Goal: Register for event/course

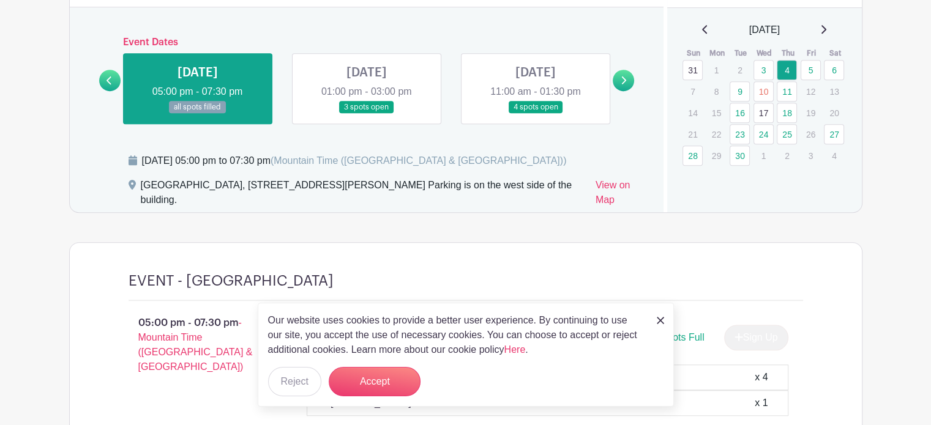
scroll to position [786, 0]
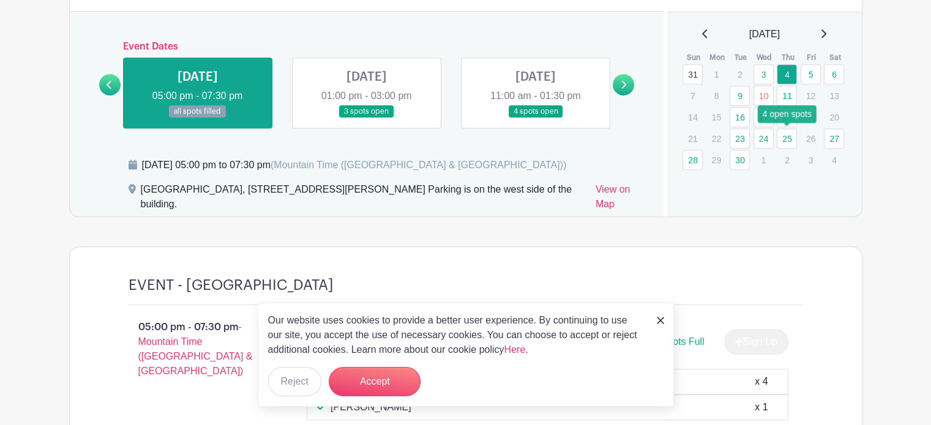
click at [784, 137] on link "25" at bounding box center [787, 139] width 20 height 20
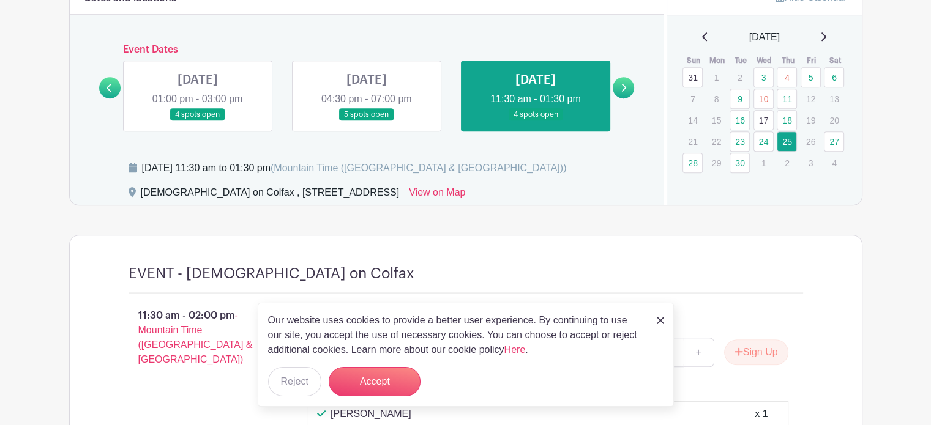
scroll to position [780, 0]
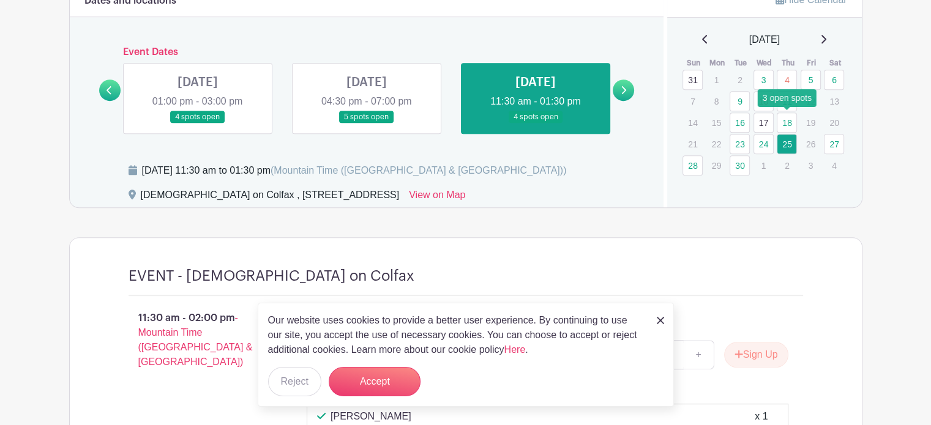
click at [785, 119] on link "18" at bounding box center [787, 123] width 20 height 20
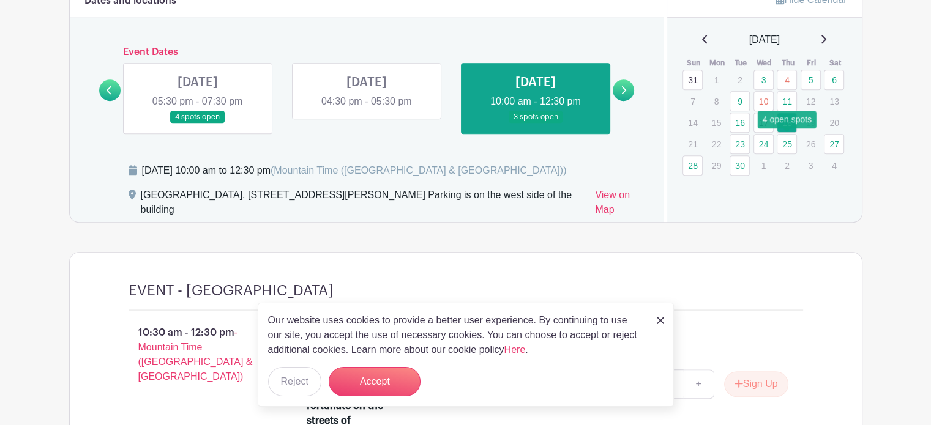
click at [785, 138] on link "25" at bounding box center [787, 144] width 20 height 20
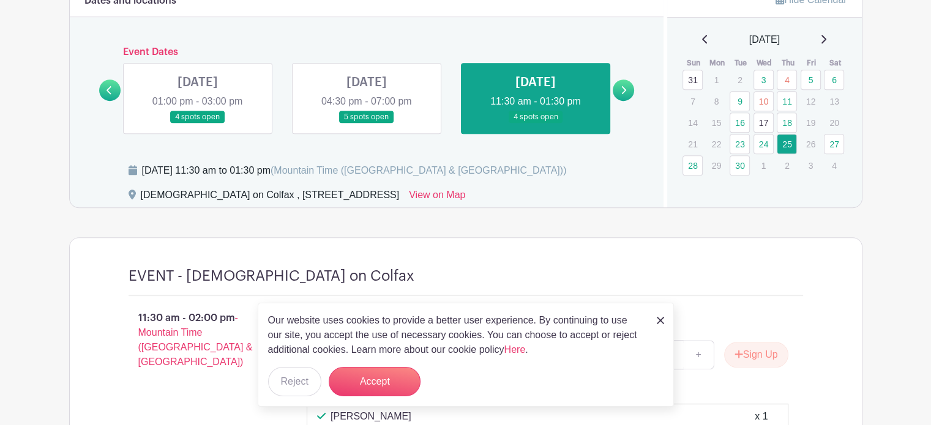
scroll to position [832, 0]
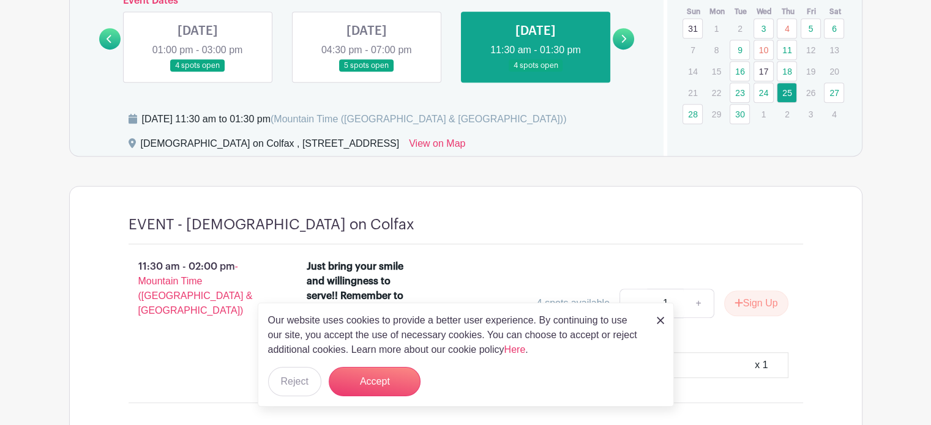
click at [657, 323] on img at bounding box center [660, 320] width 7 height 7
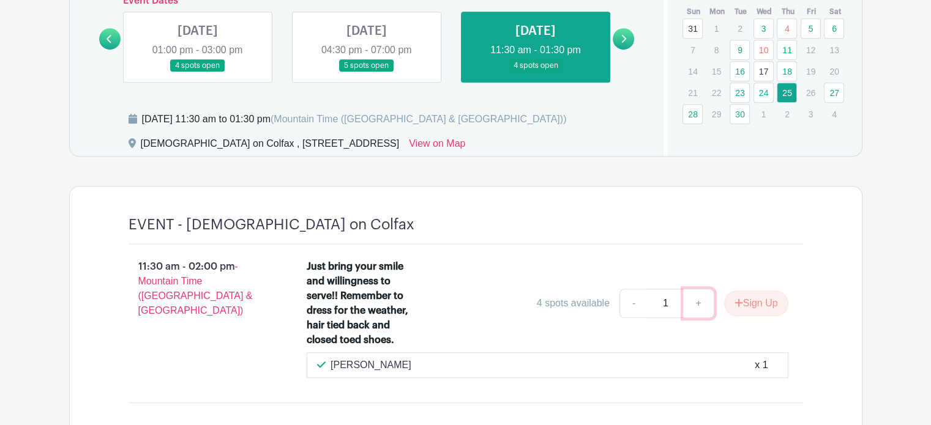
click at [694, 303] on link "+" at bounding box center [698, 303] width 31 height 29
click at [629, 305] on link "-" at bounding box center [633, 303] width 28 height 29
type input "1"
click at [599, 364] on div "[PERSON_NAME] x 1" at bounding box center [547, 365] width 461 height 15
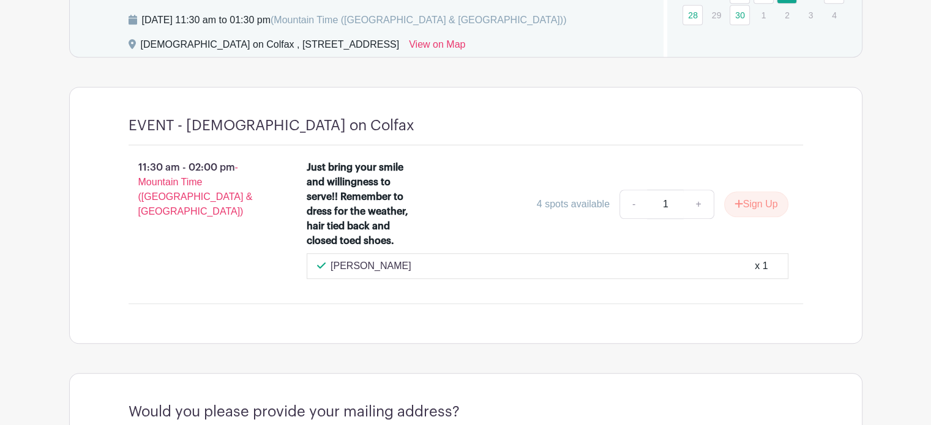
scroll to position [963, 0]
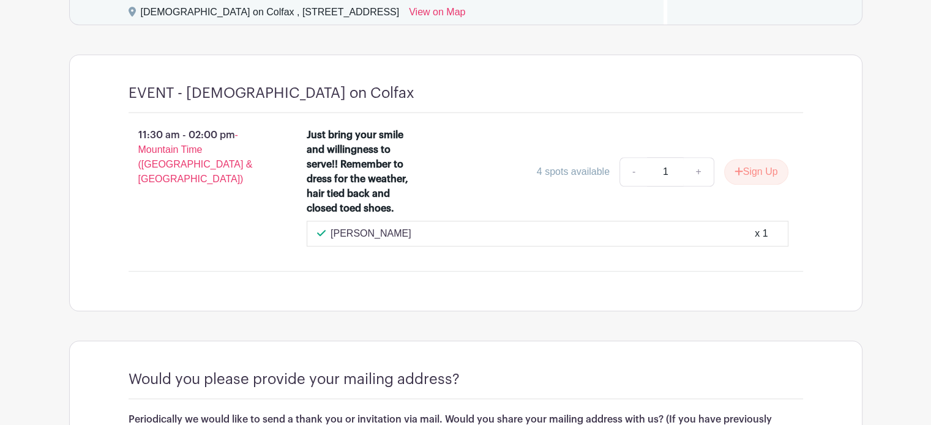
click at [402, 228] on p "[PERSON_NAME]" at bounding box center [371, 233] width 81 height 15
click at [409, 274] on div "EVENT - [DEMOGRAPHIC_DATA] on Colfax 11:30 am - 02:00 pm - Mountain Time ([GEOG…" at bounding box center [465, 183] width 733 height 256
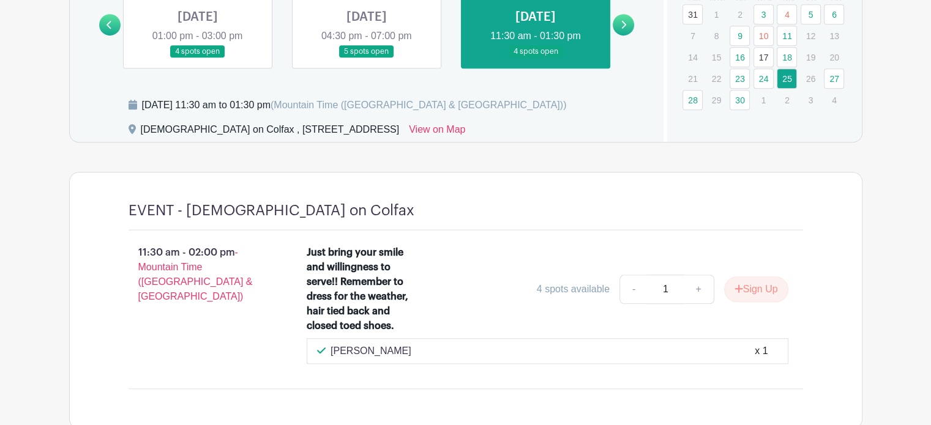
scroll to position [846, 0]
click at [738, 294] on button "Sign Up" at bounding box center [756, 289] width 64 height 26
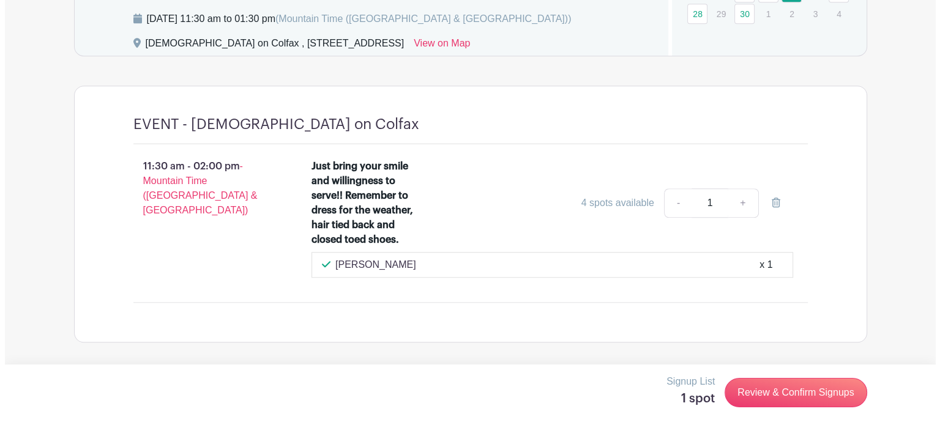
scroll to position [933, 0]
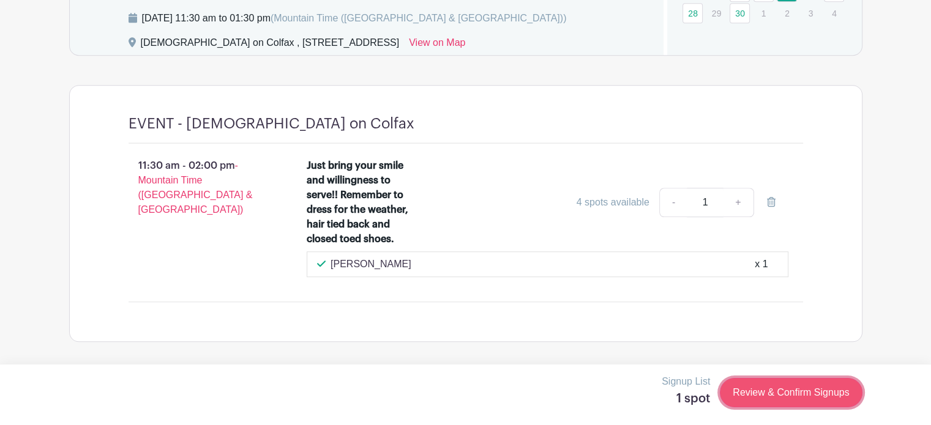
click at [771, 393] on link "Review & Confirm Signups" at bounding box center [791, 392] width 142 height 29
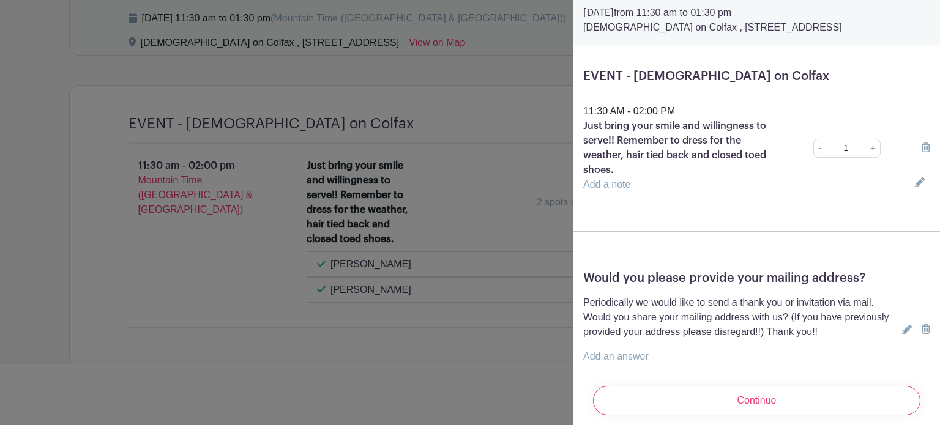
scroll to position [0, 0]
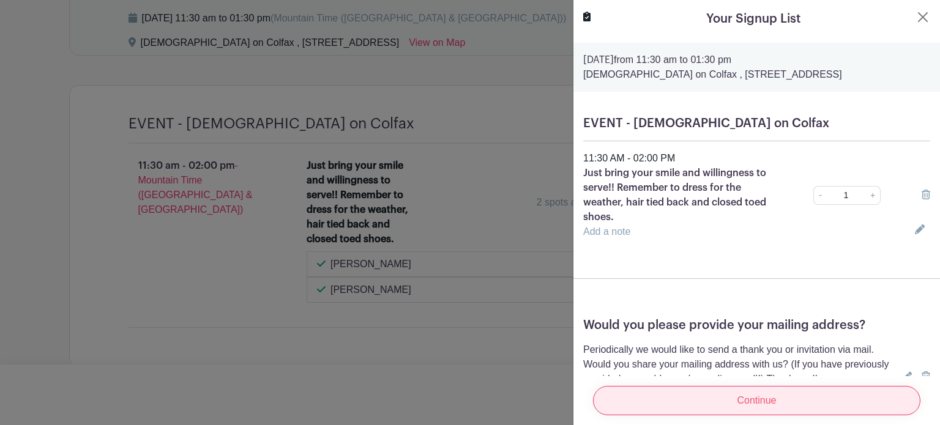
click at [693, 386] on input "Continue" at bounding box center [756, 400] width 327 height 29
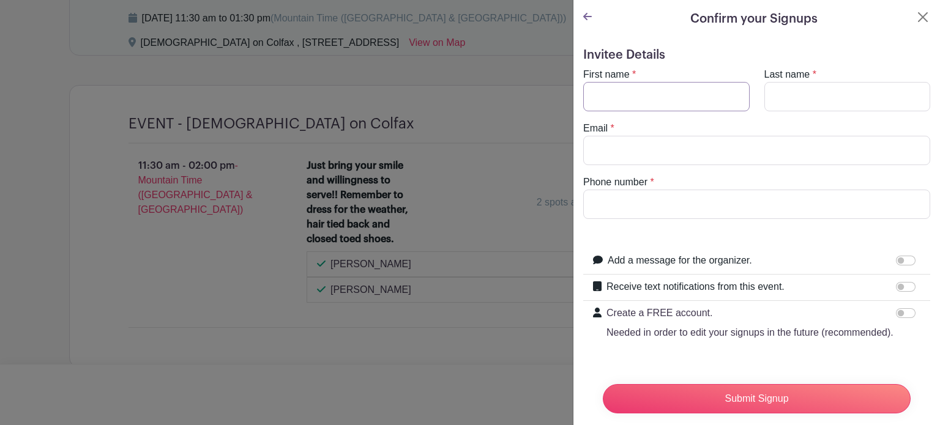
click at [668, 102] on input "First name" at bounding box center [666, 96] width 166 height 29
type input "[PERSON_NAME]"
type input "[EMAIL_ADDRESS][DOMAIN_NAME]"
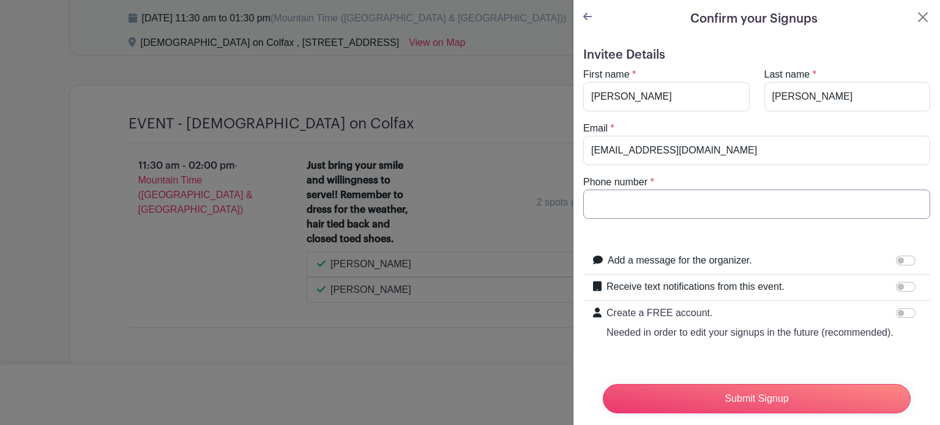
type input "7205397558"
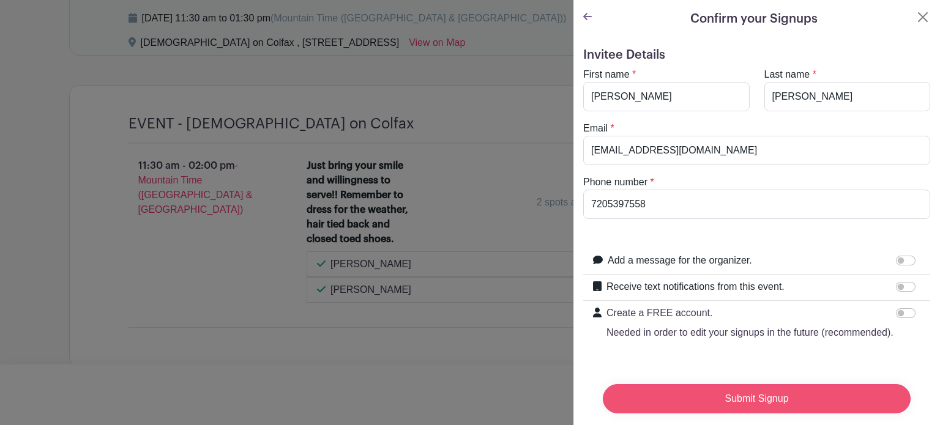
click at [722, 390] on input "Submit Signup" at bounding box center [757, 398] width 308 height 29
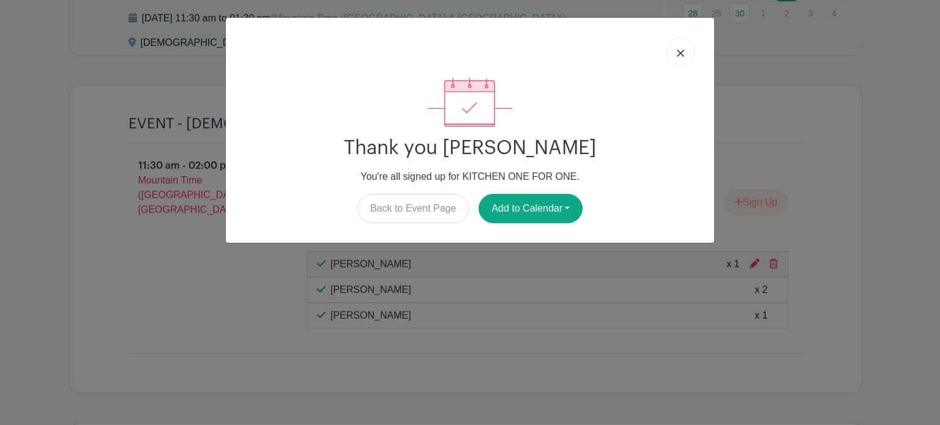
click at [681, 45] on link at bounding box center [681, 52] width 28 height 31
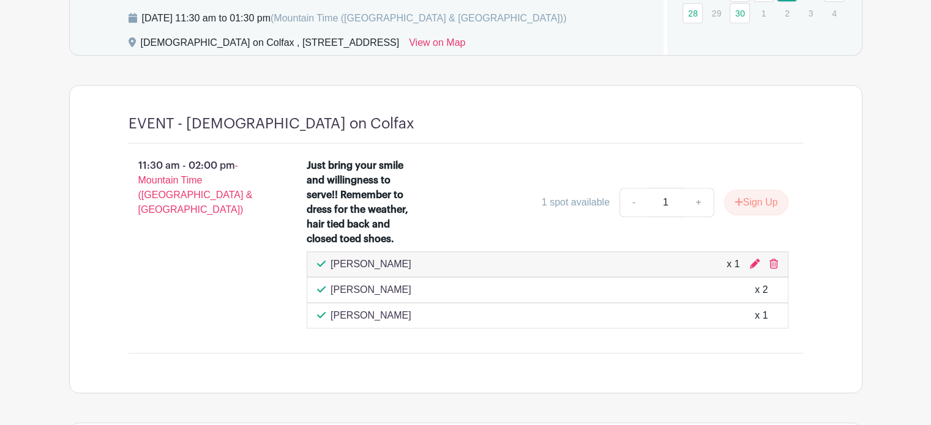
click at [583, 354] on div "EVENT - [DEMOGRAPHIC_DATA] on Colfax 11:30 am - 02:00 pm - Mountain Time ([GEOG…" at bounding box center [465, 239] width 733 height 307
